Goal: Find contact information: Find contact information

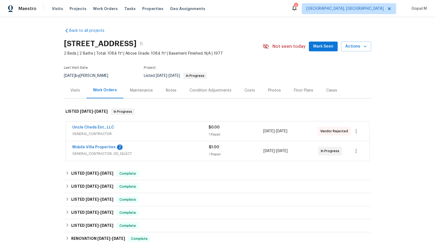
click at [244, 155] on div "$1.00 1 Repair" at bounding box center [236, 151] width 55 height 13
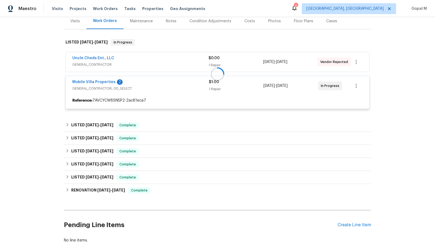
scroll to position [71, 0]
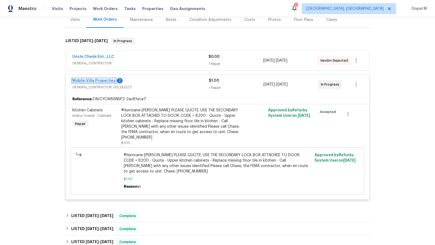
click at [94, 83] on link "Mobile Villa Properties" at bounding box center [93, 81] width 43 height 4
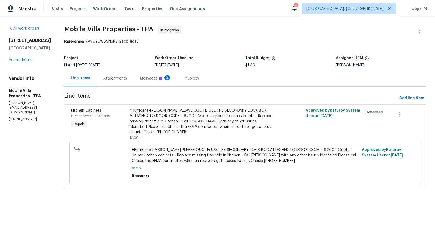
click at [134, 76] on div "Messages 2" at bounding box center [156, 78] width 44 height 16
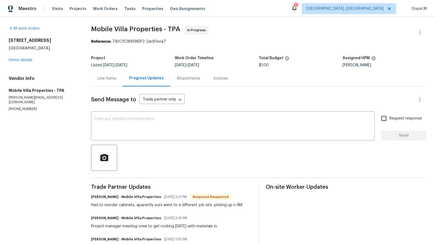
click at [105, 76] on div "Line Items" at bounding box center [107, 78] width 19 height 5
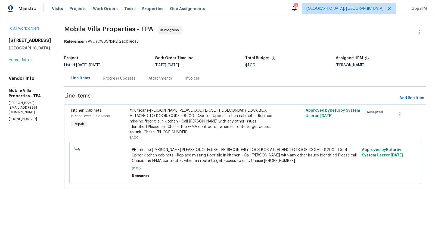
click at [131, 81] on div "Progress Updates" at bounding box center [119, 78] width 32 height 5
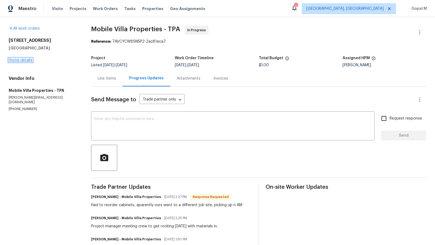
click at [22, 60] on link "Home details" at bounding box center [21, 60] width 24 height 4
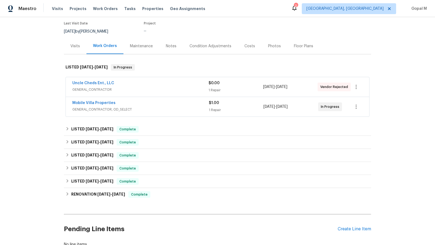
scroll to position [52, 0]
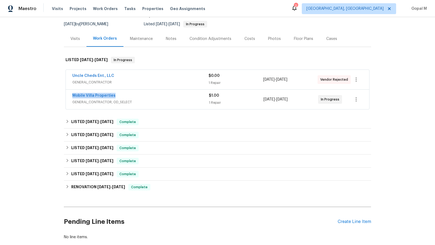
drag, startPoint x: 70, startPoint y: 101, endPoint x: 123, endPoint y: 103, distance: 53.1
click at [123, 103] on div "Mobile Villa Properties GENERAL_CONTRACTOR, OD_SELECT $1.00 1 Repair [DATE] - […" at bounding box center [218, 100] width 304 height 20
copy link "Mobile Villa Properties"
click at [144, 100] on div "Mobile Villa Properties" at bounding box center [140, 96] width 137 height 7
